Goal: Task Accomplishment & Management: Use online tool/utility

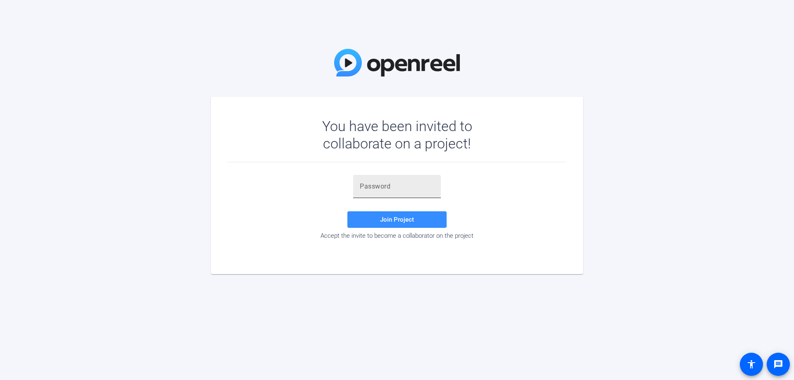
click at [393, 192] on div at bounding box center [397, 186] width 74 height 23
type input "iz@Z+i"
click at [412, 221] on span "Join Project" at bounding box center [397, 219] width 34 height 7
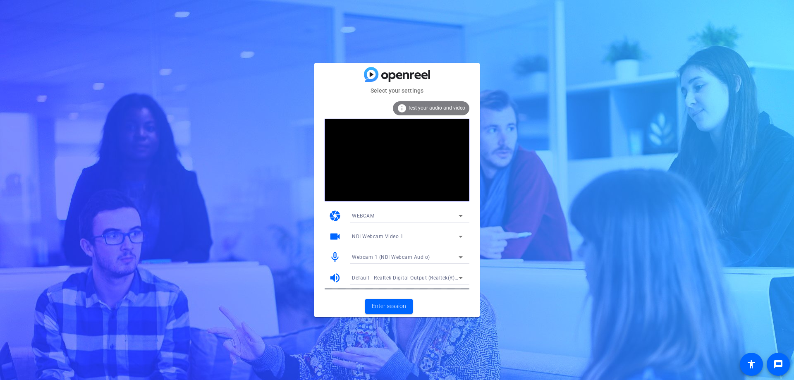
click at [463, 277] on icon at bounding box center [461, 278] width 10 height 10
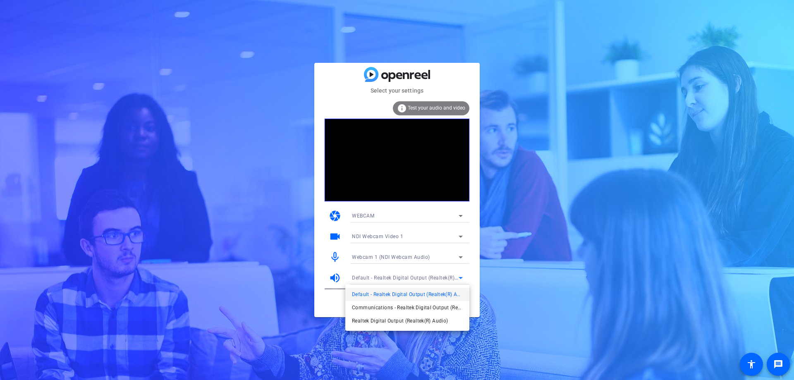
click at [463, 276] on div at bounding box center [397, 190] width 794 height 380
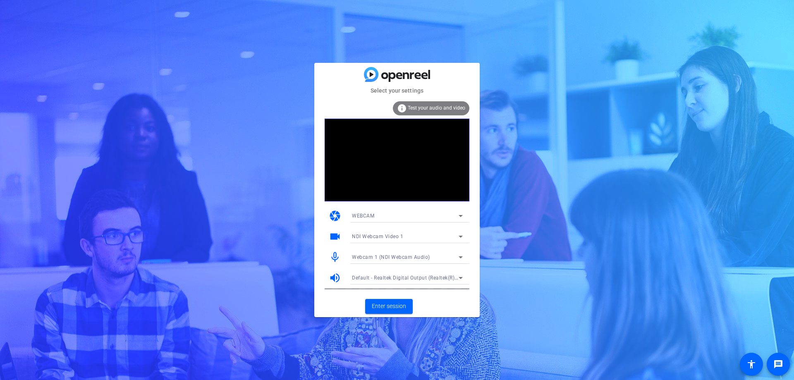
click at [459, 279] on icon at bounding box center [461, 278] width 10 height 10
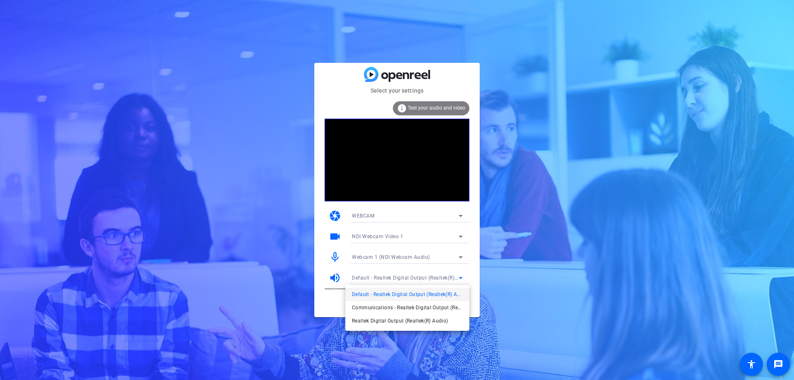
click at [459, 279] on div at bounding box center [397, 190] width 794 height 380
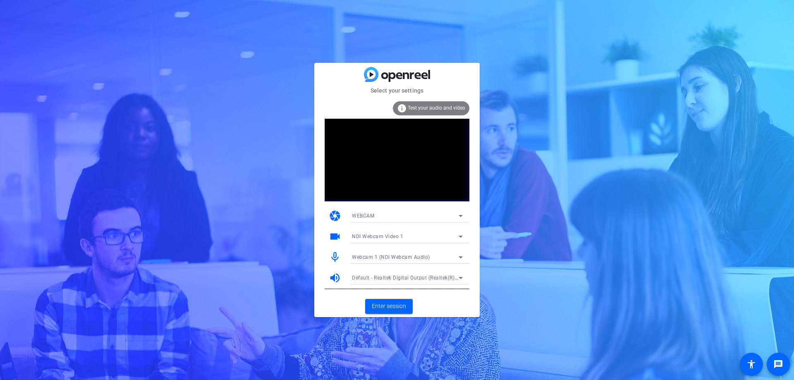
click at [463, 236] on icon at bounding box center [461, 237] width 10 height 10
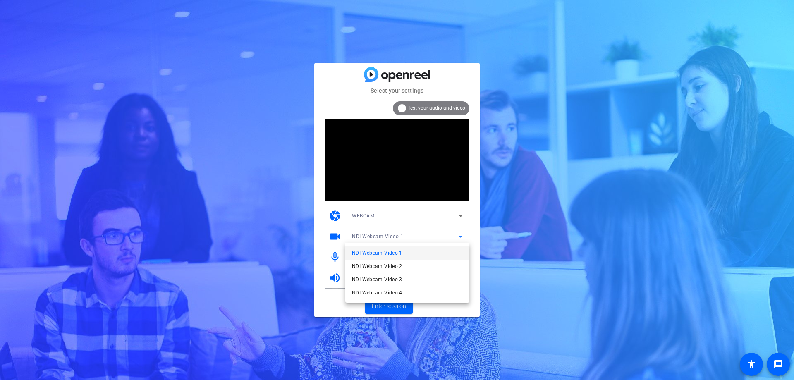
click at [463, 236] on div at bounding box center [397, 190] width 794 height 380
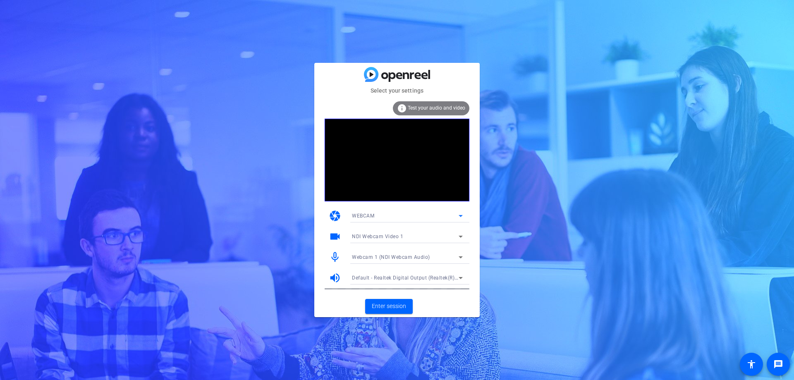
click at [460, 214] on icon at bounding box center [461, 216] width 10 height 10
click at [460, 214] on div at bounding box center [397, 190] width 794 height 380
click at [463, 279] on icon at bounding box center [461, 278] width 10 height 10
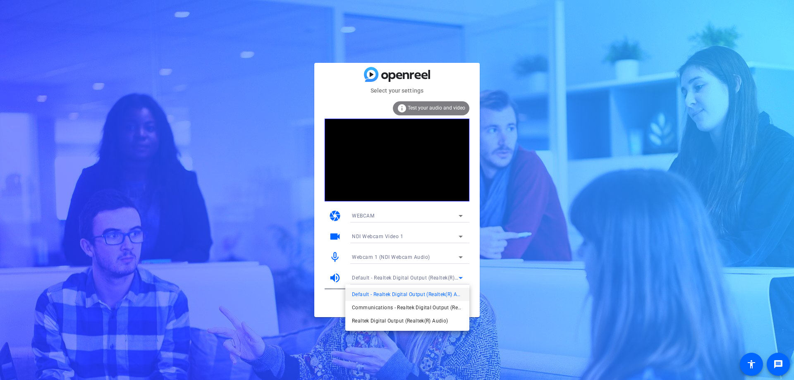
click at [515, 314] on div at bounding box center [397, 190] width 794 height 380
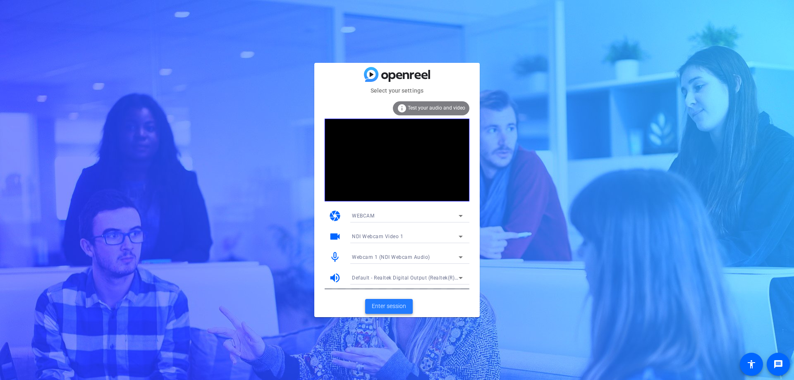
click at [384, 306] on span "Enter session" at bounding box center [389, 306] width 34 height 9
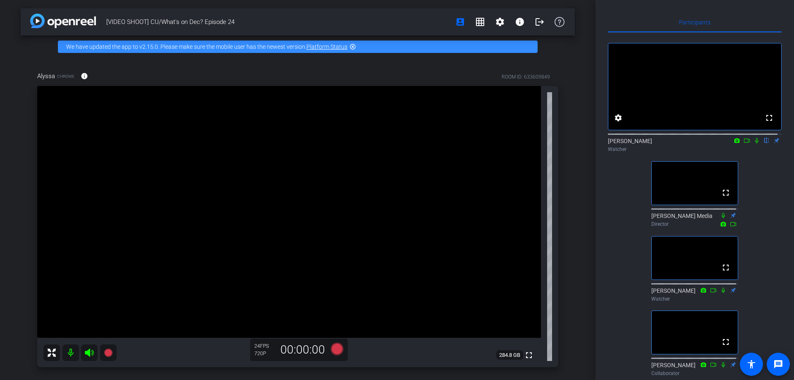
click at [611, 150] on div "Frank flip Watcher" at bounding box center [695, 145] width 174 height 16
click at [762, 144] on mat-icon "flip" at bounding box center [767, 140] width 10 height 7
click at [626, 370] on div "fullscreen settings Frank flip Watcher fullscreen Newcom Media Director fullscr…" at bounding box center [695, 206] width 174 height 347
click at [740, 107] on video at bounding box center [695, 86] width 173 height 86
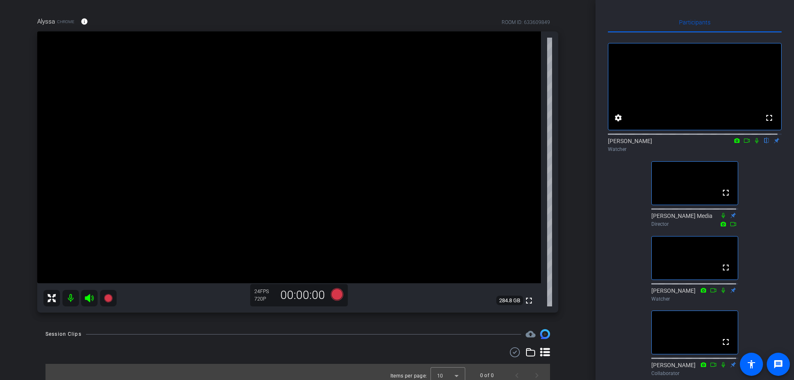
scroll to position [62, 0]
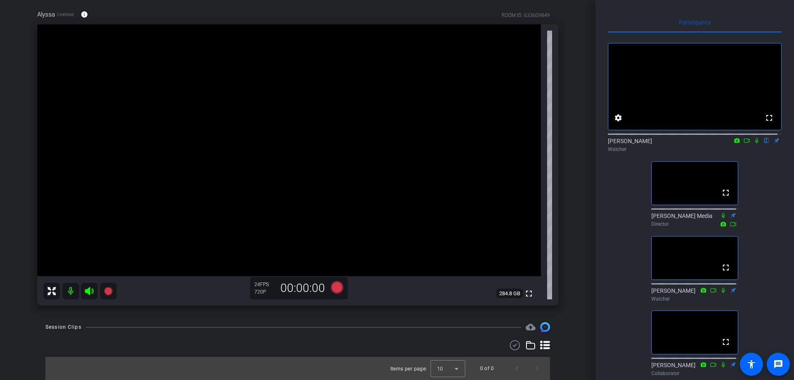
click at [754, 144] on icon at bounding box center [757, 141] width 7 height 6
drag, startPoint x: 753, startPoint y: 147, endPoint x: 761, endPoint y: 164, distance: 18.5
click at [761, 156] on div "Frank flip Watcher" at bounding box center [695, 142] width 174 height 25
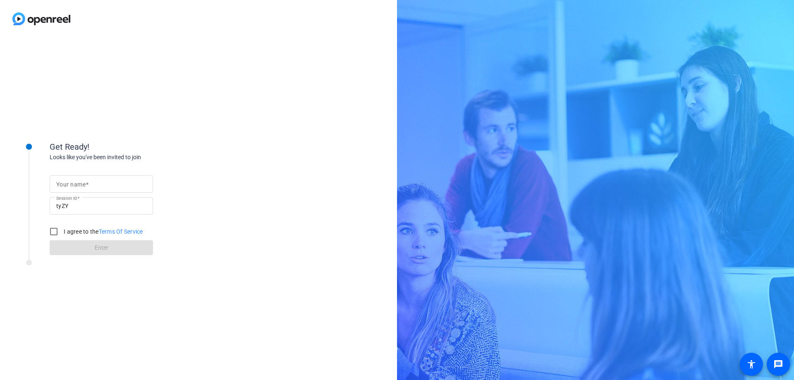
click at [82, 185] on mat-label "Your name" at bounding box center [70, 184] width 29 height 7
click at [82, 185] on input "Your name" at bounding box center [101, 184] width 90 height 10
type input "[PERSON_NAME]"
click at [53, 233] on input "I agree to the Terms Of Service" at bounding box center [54, 231] width 17 height 17
checkbox input "true"
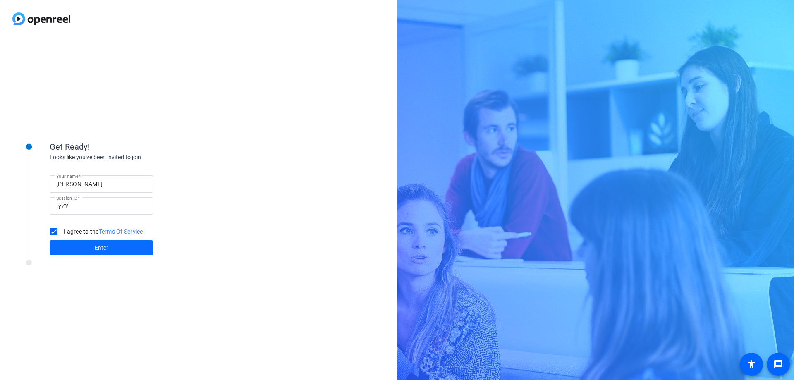
click at [75, 247] on span at bounding box center [101, 248] width 103 height 20
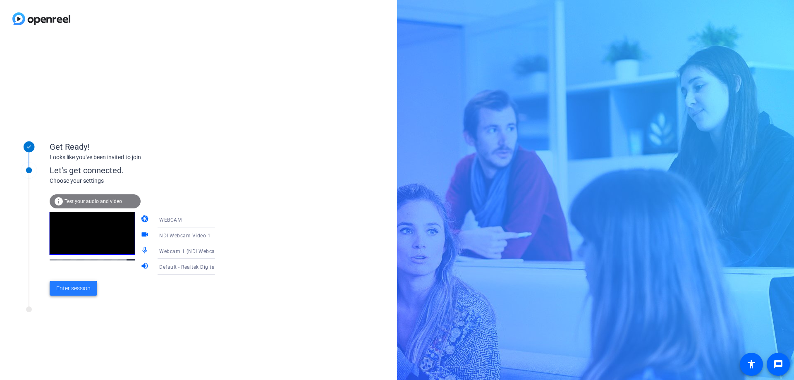
click at [86, 287] on span "Enter session" at bounding box center [73, 288] width 34 height 9
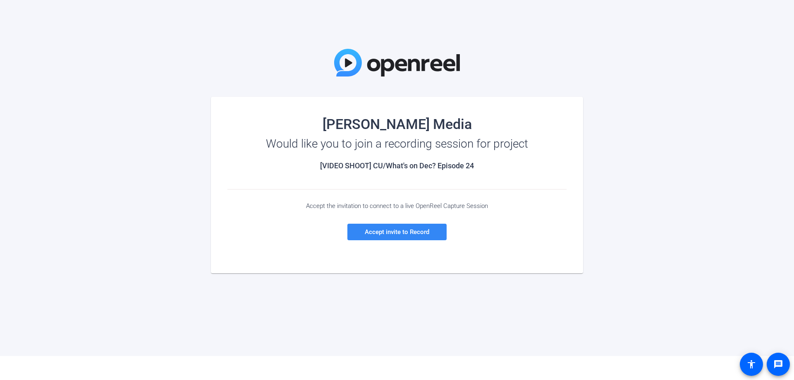
click at [414, 232] on span "Accept invite to Record" at bounding box center [397, 231] width 65 height 7
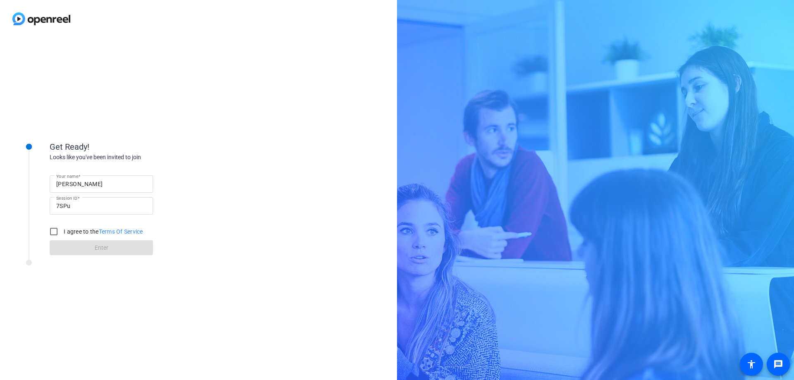
click at [99, 181] on input "[PERSON_NAME]" at bounding box center [101, 184] width 90 height 10
type input "[PERSON_NAME]"
click at [52, 233] on input "I agree to the Terms Of Service" at bounding box center [54, 231] width 17 height 17
checkbox input "true"
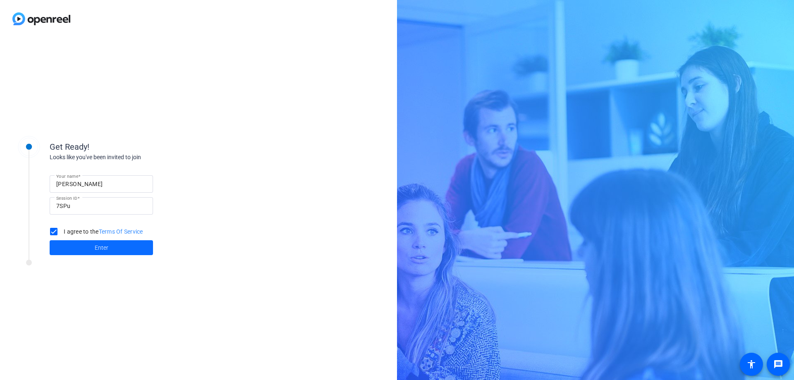
click at [67, 252] on span at bounding box center [101, 248] width 103 height 20
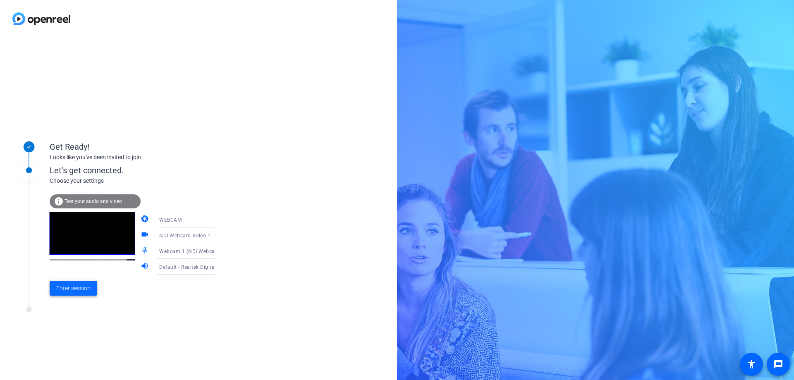
click at [73, 294] on span at bounding box center [74, 288] width 48 height 20
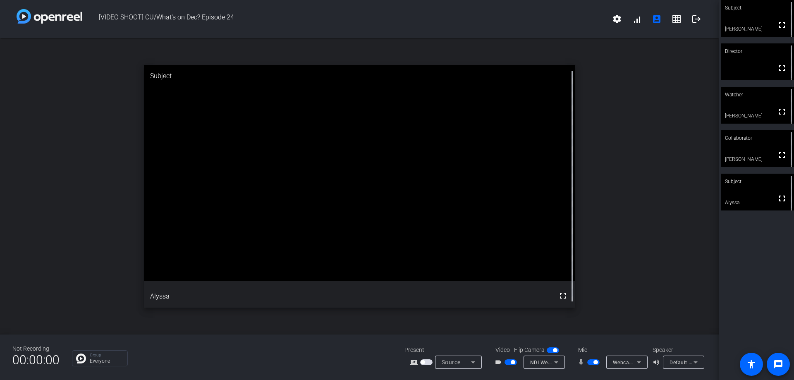
drag, startPoint x: 698, startPoint y: 23, endPoint x: 703, endPoint y: 65, distance: 41.7
click at [703, 67] on div "[VIDEO SHOOT] CU/What's on Dec? Episode 24 settings signal_cellular_alt account…" at bounding box center [359, 190] width 719 height 380
click at [693, 19] on mat-icon "logout" at bounding box center [697, 19] width 10 height 10
